Goal: Transaction & Acquisition: Purchase product/service

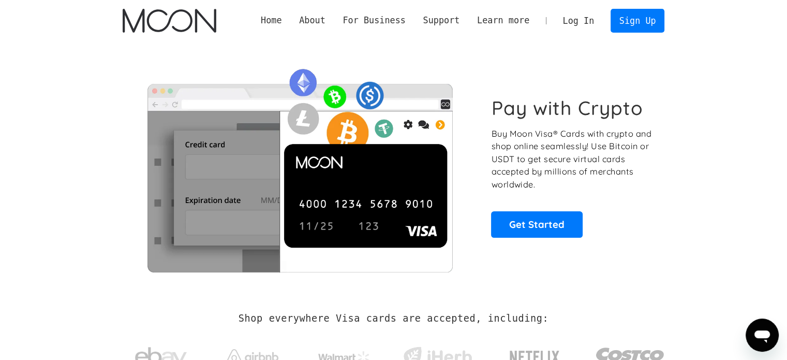
click at [592, 20] on link "Log In" at bounding box center [578, 20] width 49 height 23
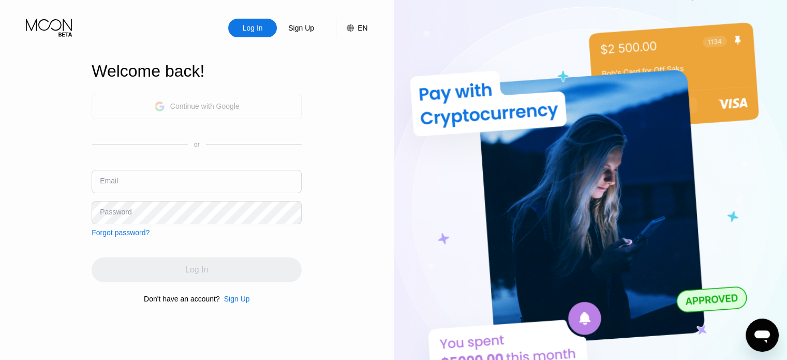
click at [237, 113] on div "Continue with Google" at bounding box center [196, 106] width 85 height 16
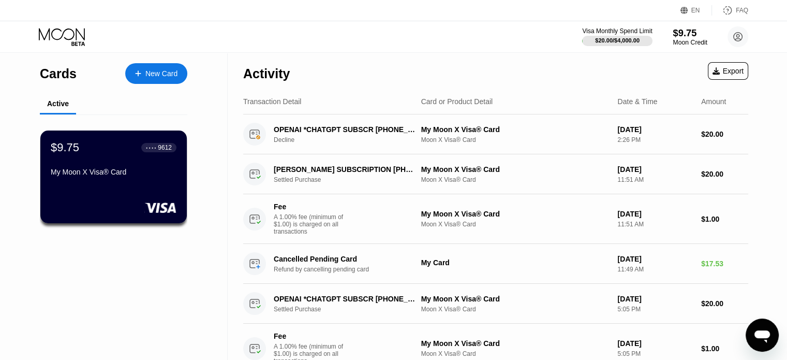
click at [685, 39] on div "Moon Credit" at bounding box center [690, 42] width 35 height 7
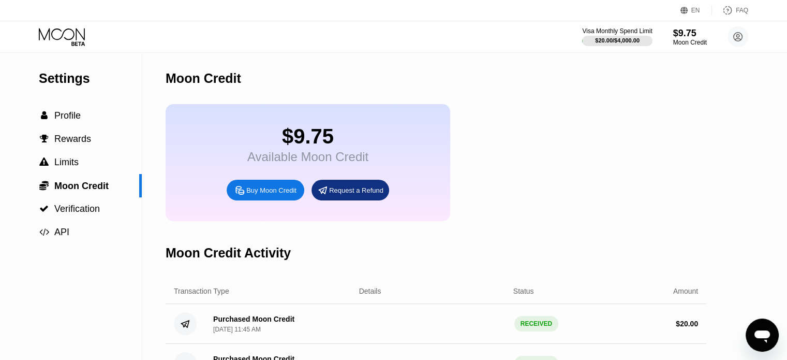
click at [285, 200] on div "Buy Moon Credit" at bounding box center [266, 190] width 78 height 21
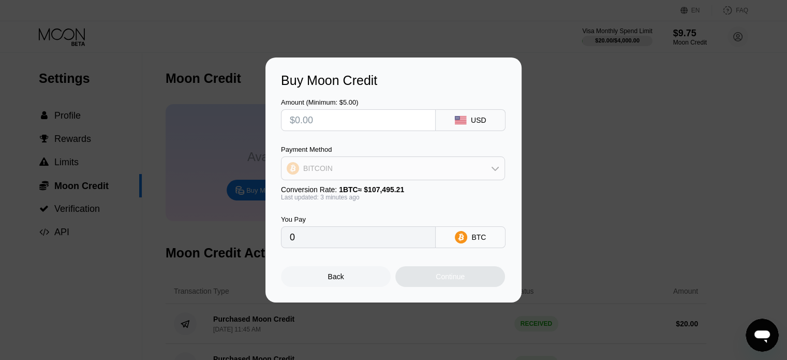
click at [373, 162] on div "BITCOIN" at bounding box center [393, 168] width 223 height 21
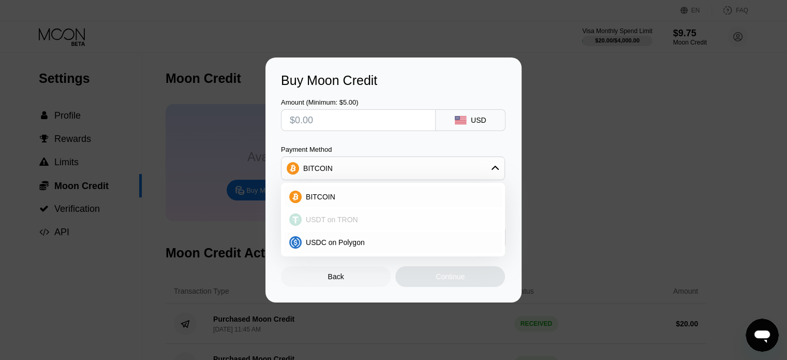
click at [362, 219] on div "USDT on TRON" at bounding box center [399, 219] width 195 height 8
type input "0.00"
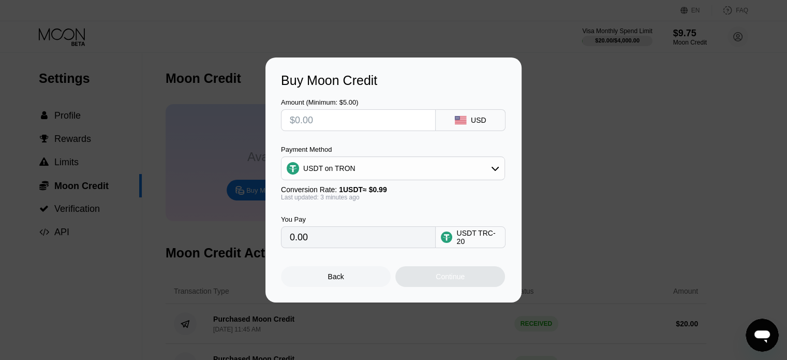
click at [375, 122] on input "text" at bounding box center [358, 120] width 137 height 21
type input "$1"
type input "1.01"
type input "$16"
type input "16.16"
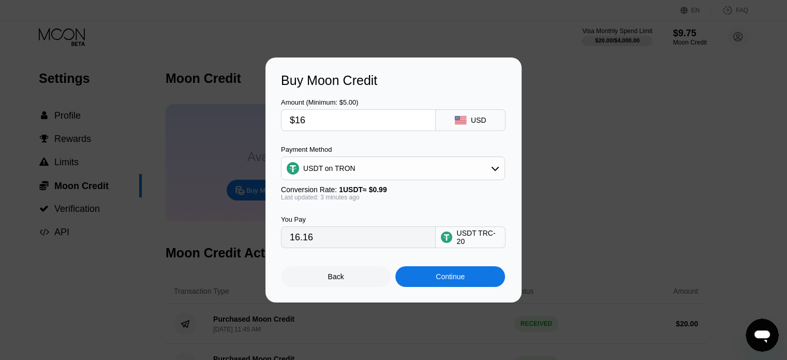
type input "$16"
click at [444, 286] on div "Continue" at bounding box center [450, 276] width 110 height 21
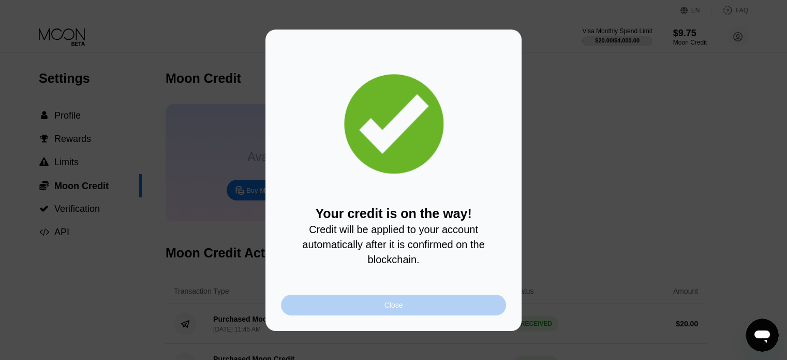
click at [440, 309] on div "Close" at bounding box center [393, 304] width 225 height 21
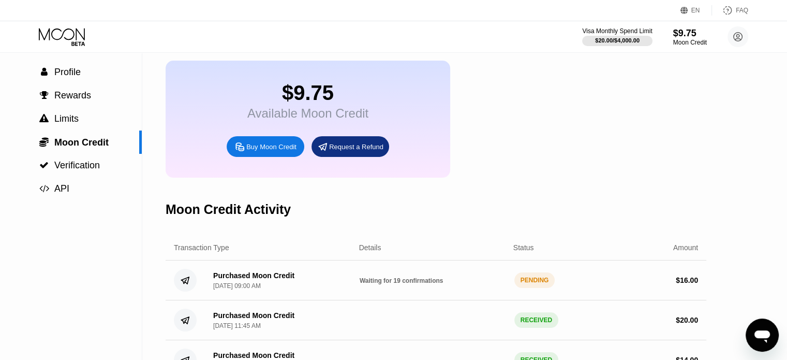
scroll to position [104, 0]
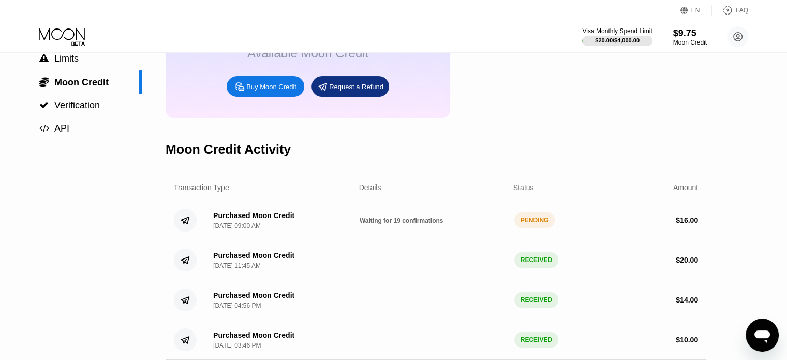
click at [438, 239] on div "Purchased Moon Credit Sep 25, 2025, 09:00 AM Waiting for 19 confirmations PENDI…" at bounding box center [436, 220] width 541 height 40
click at [222, 219] on div "Purchased Moon Credit" at bounding box center [253, 215] width 81 height 8
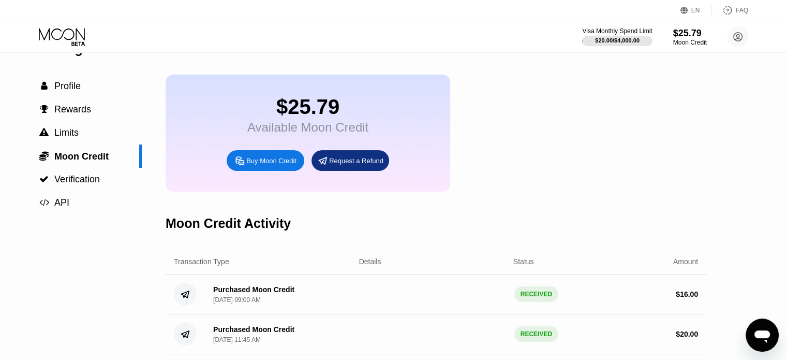
scroll to position [0, 0]
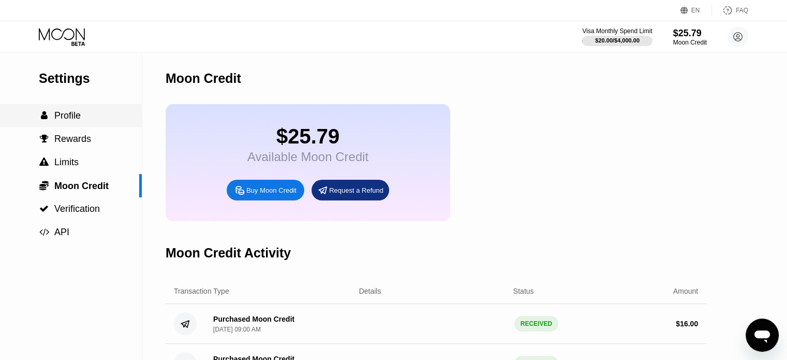
click at [66, 115] on span "Profile" at bounding box center [67, 115] width 26 height 10
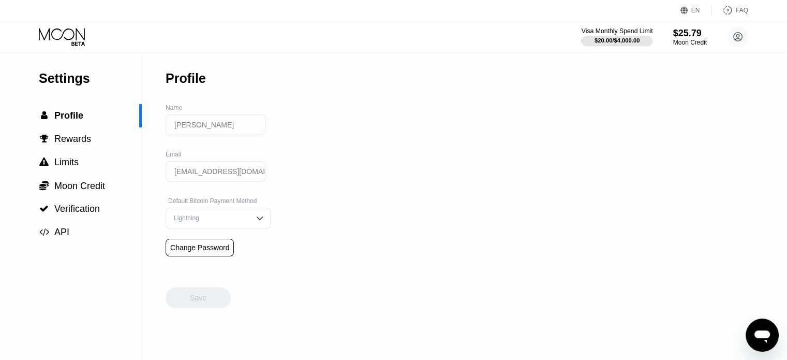
click at [586, 35] on div "$20.00 / $4,000.00" at bounding box center [617, 40] width 71 height 11
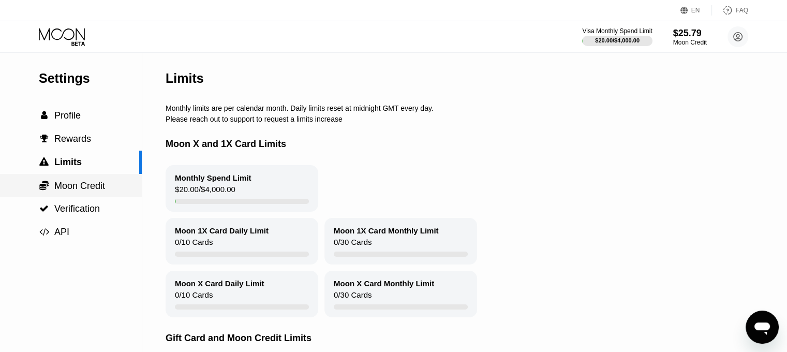
click at [79, 191] on span "Moon Credit" at bounding box center [79, 186] width 51 height 10
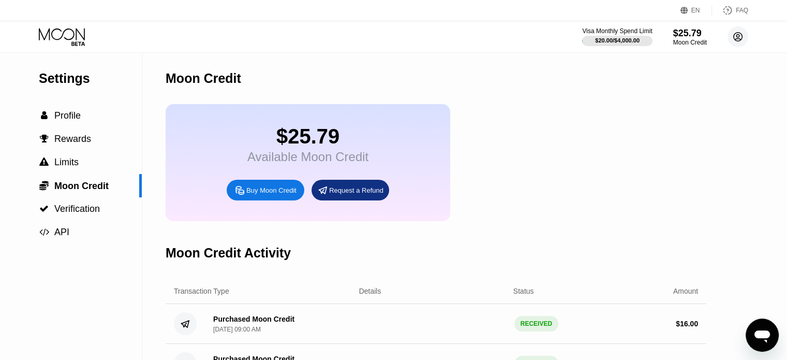
click at [733, 37] on circle at bounding box center [738, 36] width 21 height 21
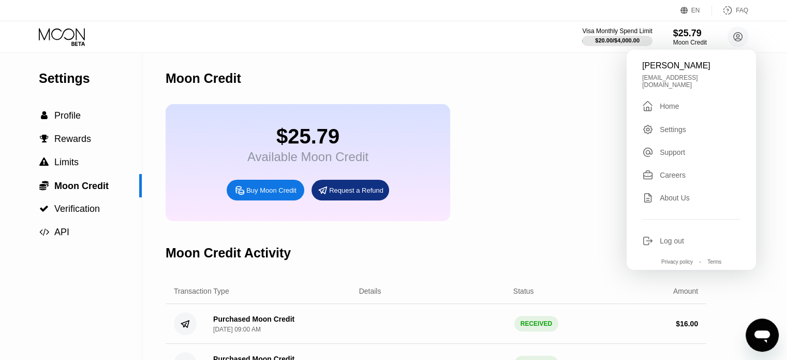
click at [667, 106] on div "Home" at bounding box center [669, 106] width 19 height 8
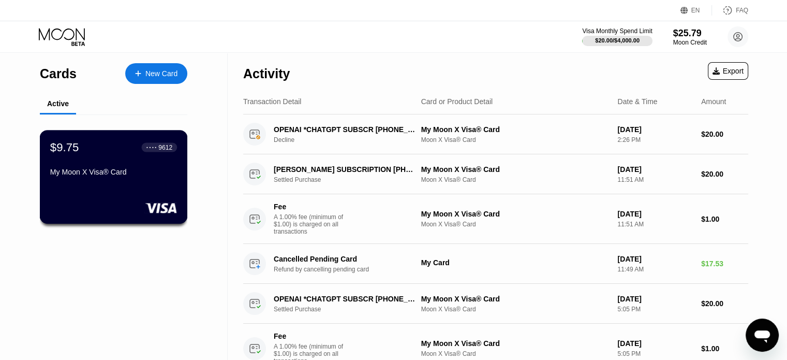
click at [140, 171] on div "My Moon X Visa® Card" at bounding box center [113, 172] width 127 height 8
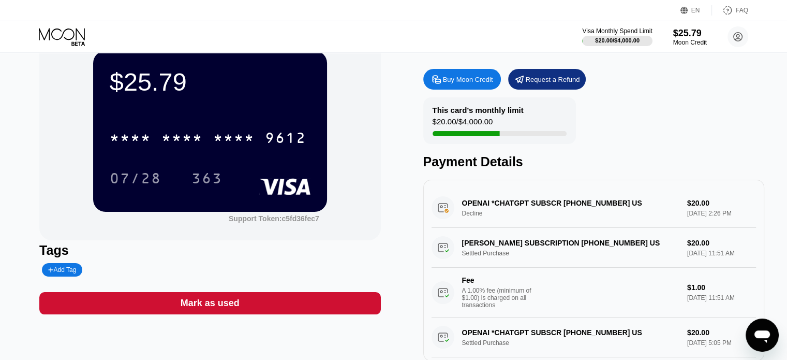
scroll to position [52, 0]
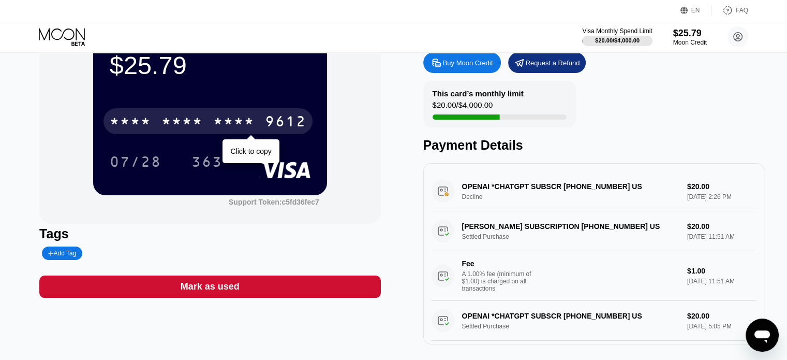
click at [273, 122] on div "9612" at bounding box center [285, 122] width 41 height 17
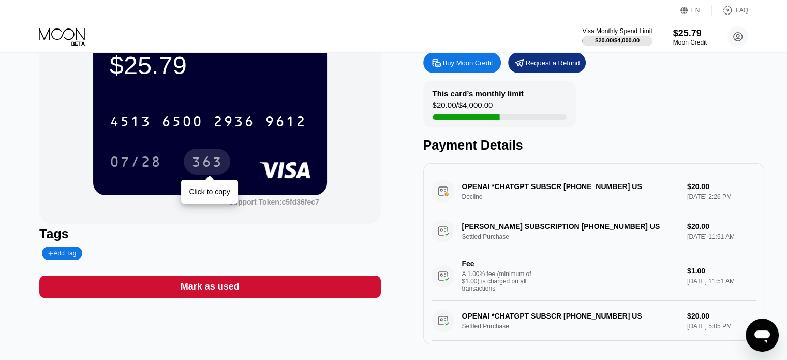
click at [223, 160] on div "363" at bounding box center [207, 162] width 47 height 26
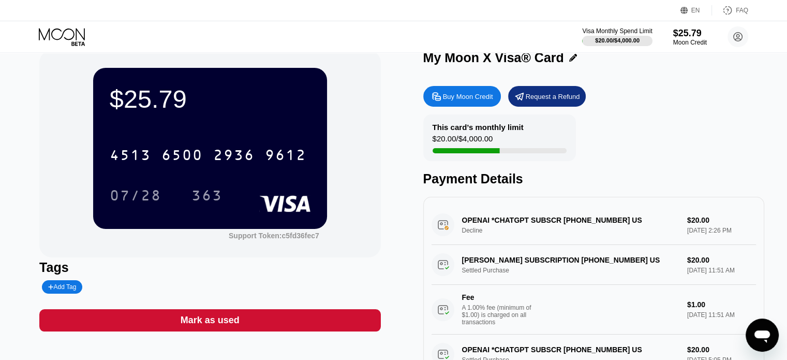
scroll to position [0, 0]
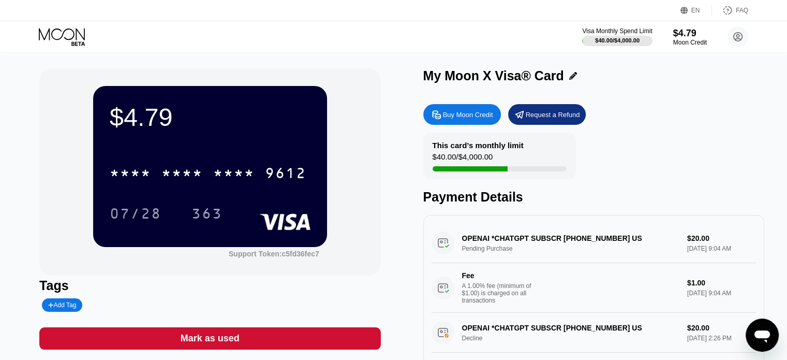
click at [497, 165] on div "This card’s monthly limit $40.00 / $4,000.00" at bounding box center [499, 155] width 153 height 47
click at [567, 167] on div "This card’s monthly limit $40.00 / $4,000.00" at bounding box center [499, 155] width 153 height 47
